Goal: Task Accomplishment & Management: Complete application form

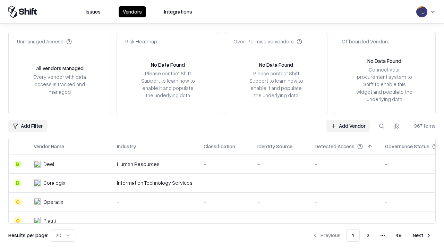
click at [348, 126] on link "Add Vendor" at bounding box center [347, 126] width 43 height 12
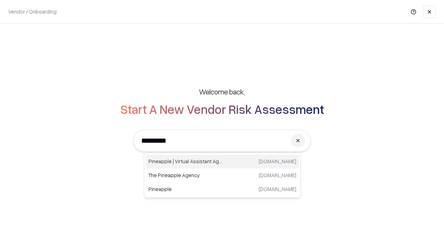
click at [222, 161] on div "Pineapple | Virtual Assistant Agency [DOMAIN_NAME]" at bounding box center [222, 161] width 153 height 14
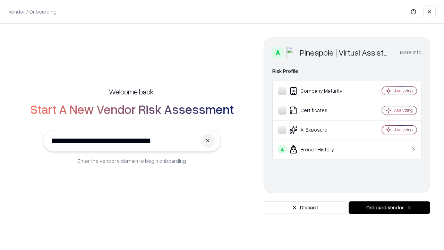
type input "**********"
click at [389, 207] on button "Onboard Vendor" at bounding box center [390, 207] width 82 height 12
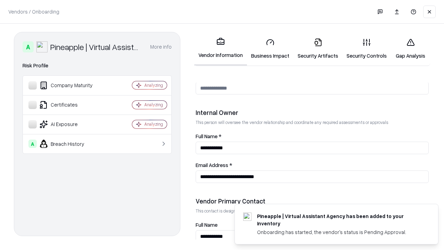
scroll to position [359, 0]
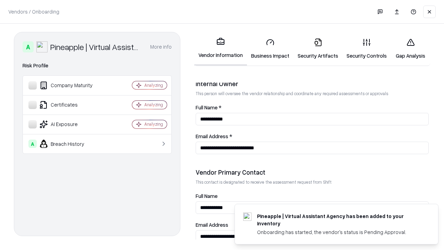
click at [270, 49] on link "Business Impact" at bounding box center [270, 49] width 46 height 32
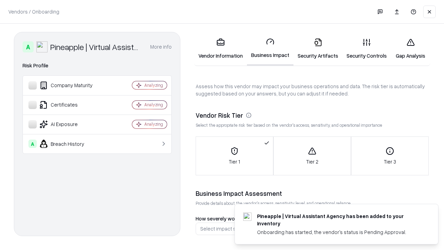
click at [318, 49] on link "Security Artifacts" at bounding box center [317, 49] width 49 height 32
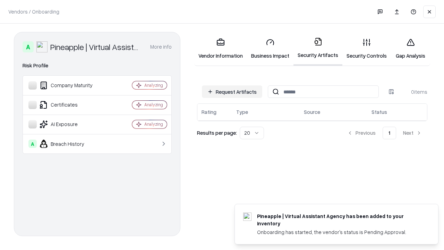
click at [232, 91] on button "Request Artifacts" at bounding box center [232, 91] width 60 height 12
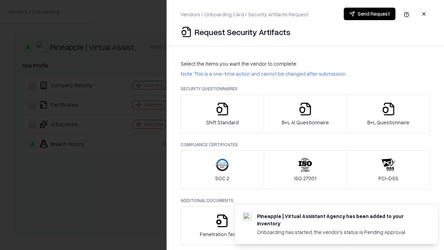
click at [222, 114] on icon "button" at bounding box center [222, 109] width 14 height 14
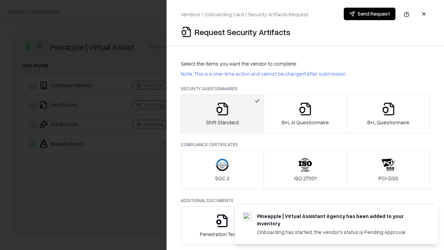
click at [369, 14] on button "Send Request" at bounding box center [370, 14] width 52 height 12
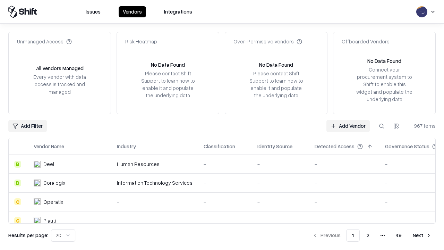
click at [382, 126] on button at bounding box center [381, 126] width 12 height 12
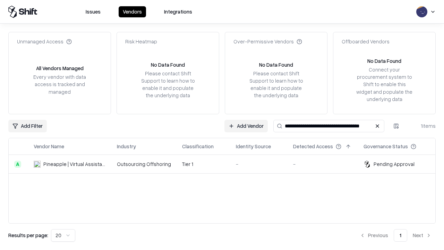
type input "**********"
click at [226, 164] on td "Tier 1" at bounding box center [204, 164] width 54 height 19
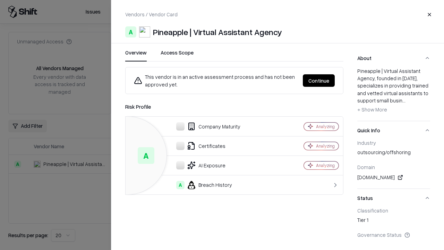
click at [319, 80] on button "Continue" at bounding box center [319, 80] width 32 height 12
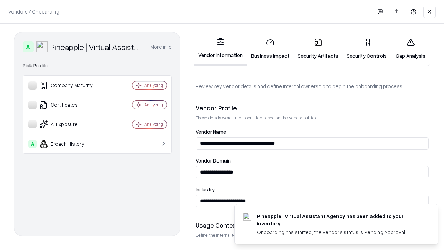
click at [318, 49] on link "Security Artifacts" at bounding box center [317, 49] width 49 height 32
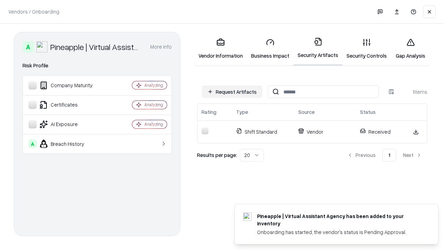
click at [367, 49] on link "Security Controls" at bounding box center [366, 49] width 49 height 32
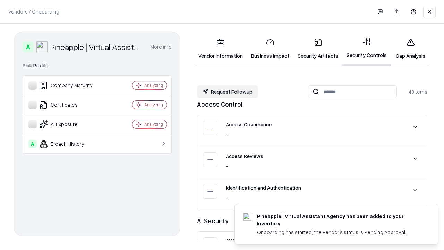
click at [228, 92] on button "Request Followup" at bounding box center [227, 91] width 61 height 12
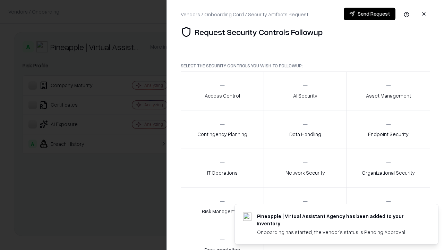
click at [222, 91] on div "Access Control" at bounding box center [222, 90] width 35 height 17
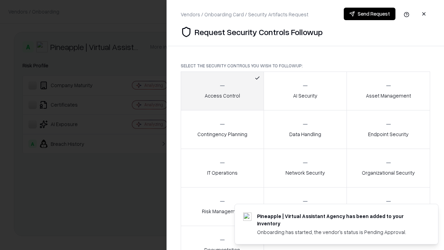
click at [369, 14] on button "Send Request" at bounding box center [370, 14] width 52 height 12
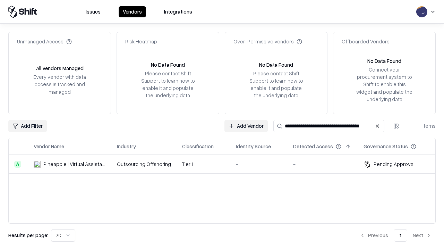
type input "**********"
click at [226, 164] on td "Tier 1" at bounding box center [204, 164] width 54 height 19
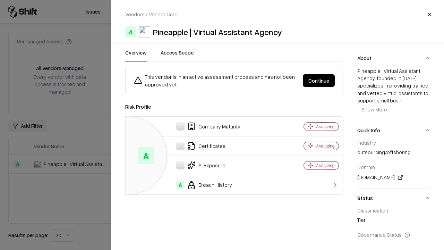
click at [319, 80] on button "Continue" at bounding box center [319, 80] width 32 height 12
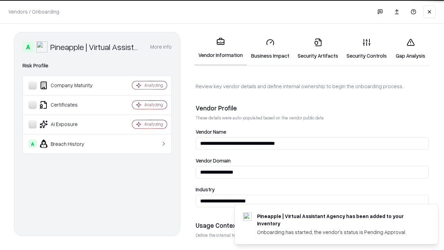
click at [410, 49] on link "Gap Analysis" at bounding box center [410, 49] width 39 height 32
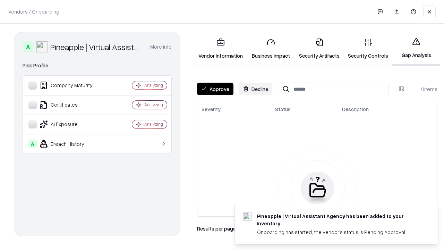
click at [215, 89] on button "Approve" at bounding box center [215, 89] width 36 height 12
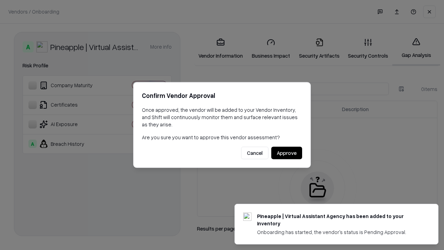
click at [287, 153] on button "Approve" at bounding box center [286, 153] width 31 height 12
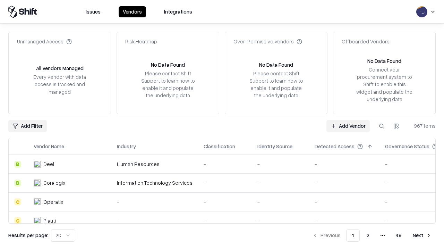
type input "**********"
click at [348, 126] on link "Add Vendor" at bounding box center [347, 126] width 43 height 12
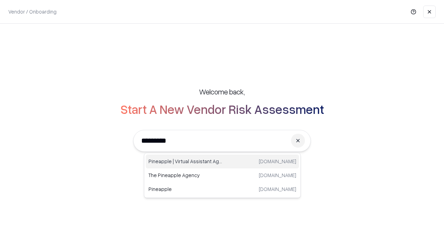
click at [222, 161] on div "Pineapple | Virtual Assistant Agency [DOMAIN_NAME]" at bounding box center [222, 161] width 153 height 14
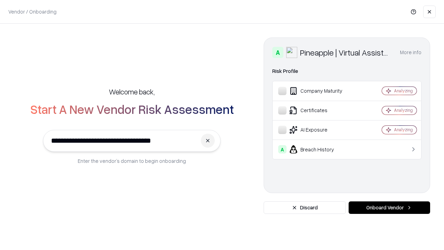
type input "**********"
click at [389, 207] on button "Onboard Vendor" at bounding box center [390, 207] width 82 height 12
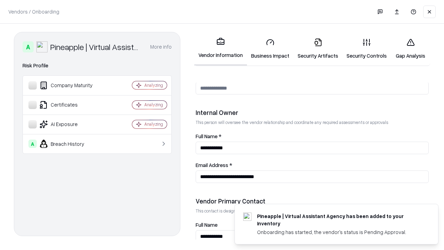
scroll to position [359, 0]
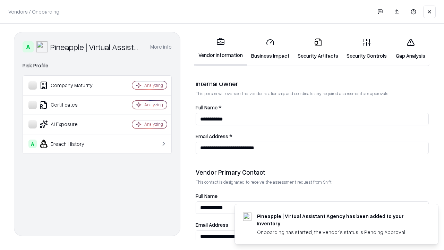
click at [410, 49] on link "Gap Analysis" at bounding box center [410, 49] width 39 height 32
